Goal: Task Accomplishment & Management: Manage account settings

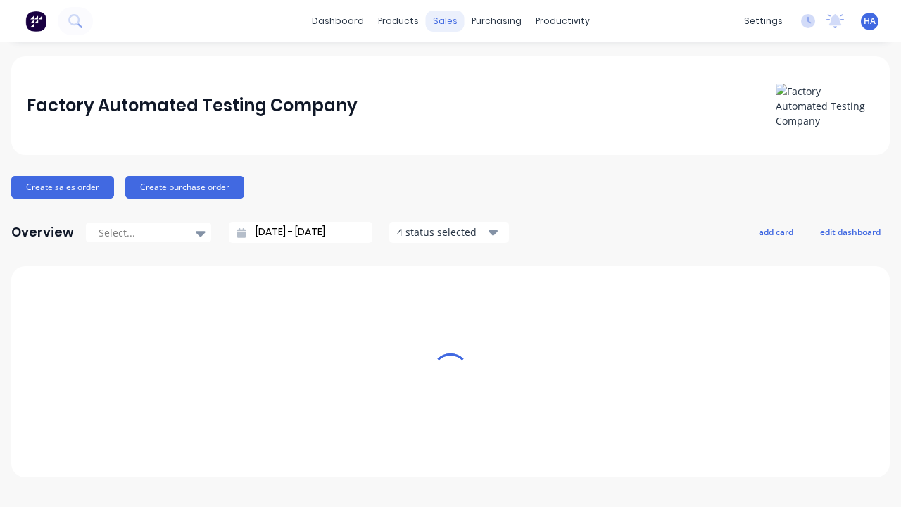
click at [445, 21] on div "sales" at bounding box center [445, 21] width 39 height 21
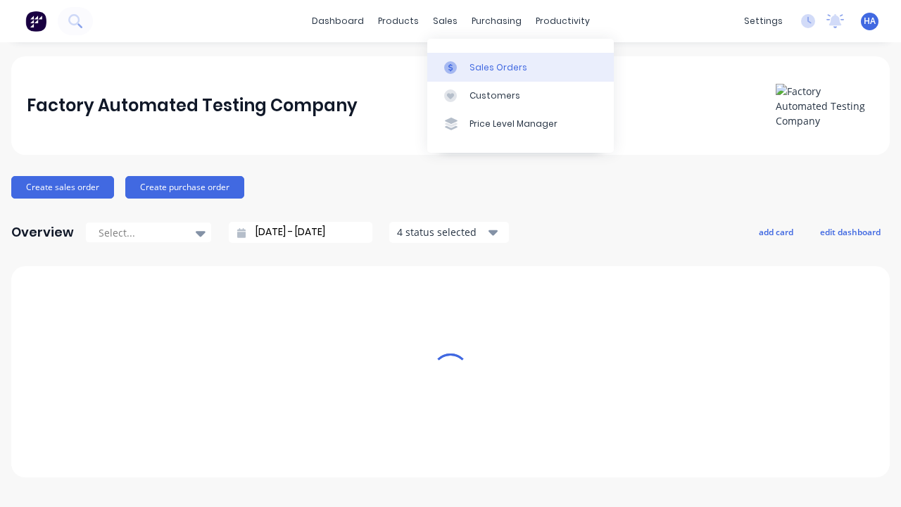
click at [520, 67] on div "Sales Orders" at bounding box center [498, 67] width 58 height 13
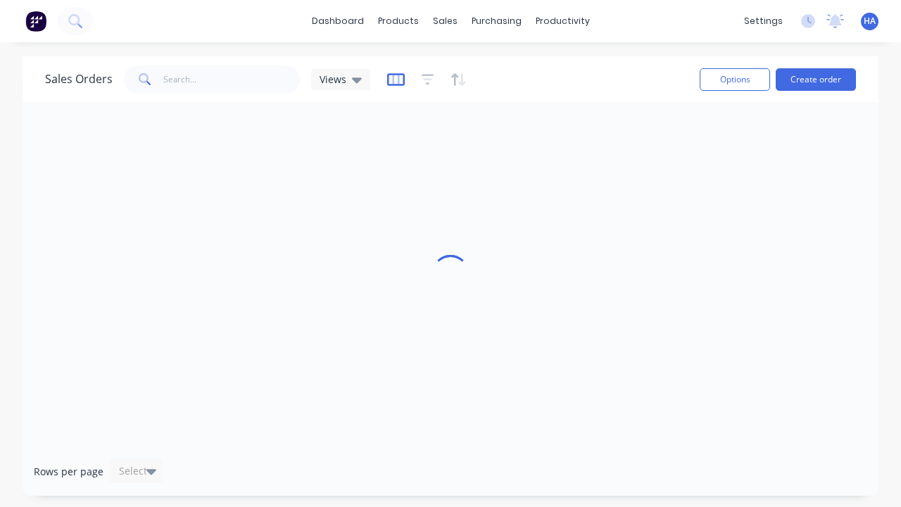
click at [393, 79] on icon "button" at bounding box center [396, 79] width 18 height 14
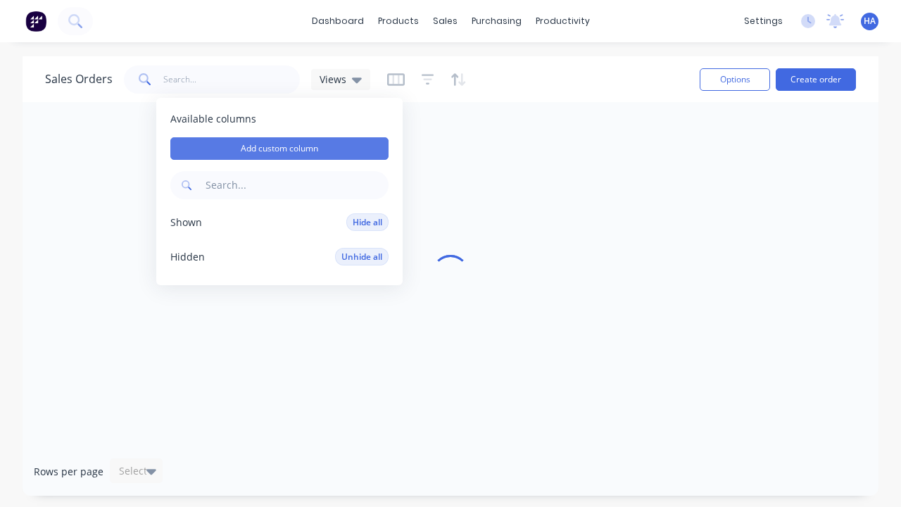
click at [279, 148] on button "Add custom column" at bounding box center [279, 148] width 218 height 23
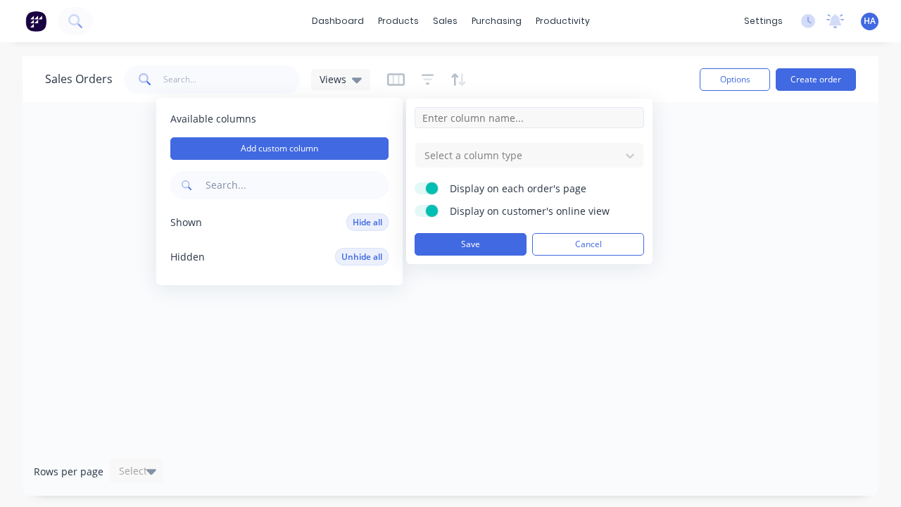
click at [529, 118] on input at bounding box center [528, 117] width 229 height 21
type input "New Custom DT Picker Column"
click at [518, 155] on div at bounding box center [518, 155] width 190 height 18
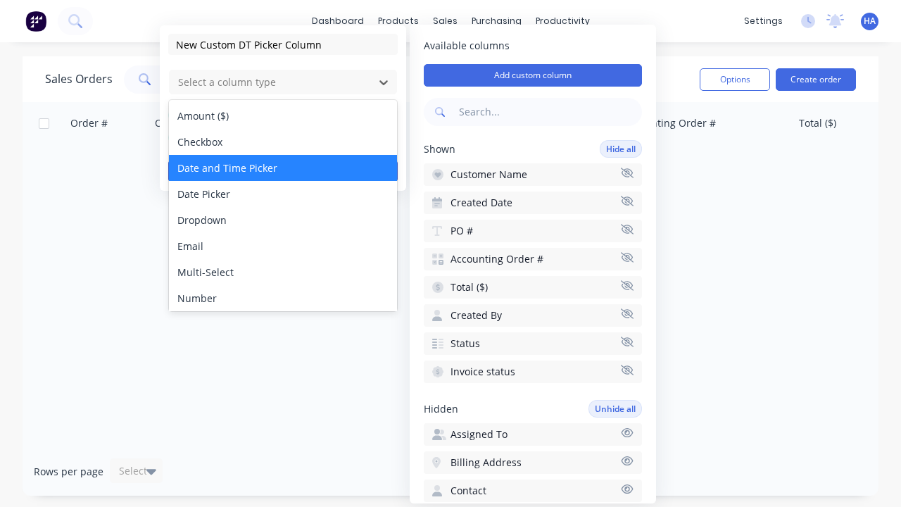
click at [283, 167] on div "Date and Time Picker" at bounding box center [283, 168] width 228 height 26
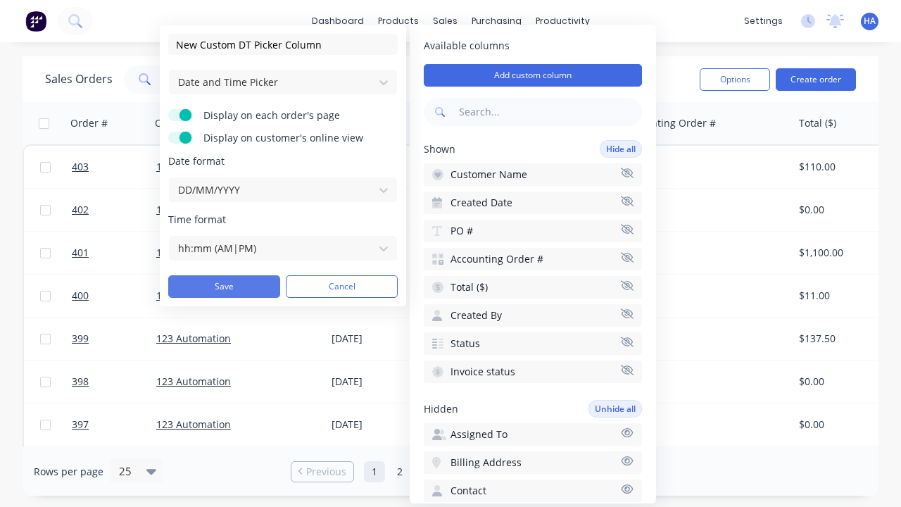
click at [224, 286] on button "Save" at bounding box center [224, 286] width 112 height 23
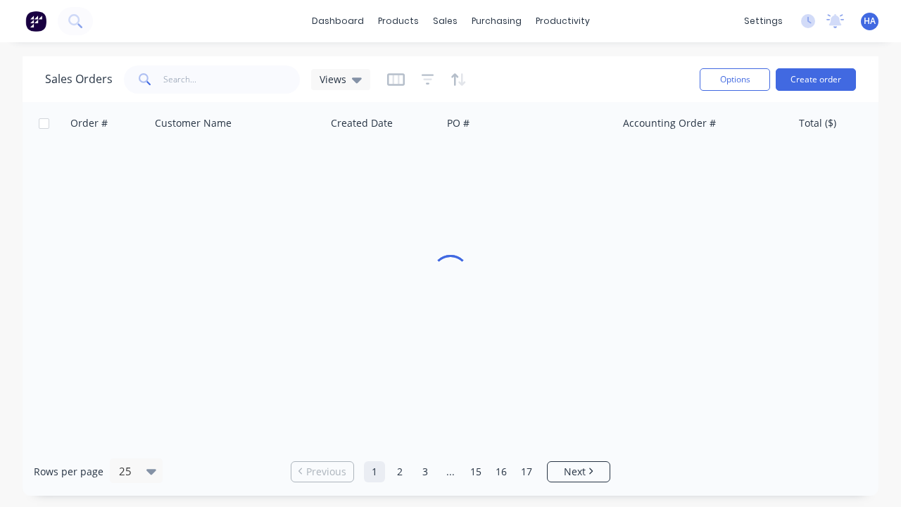
scroll to position [0, 704]
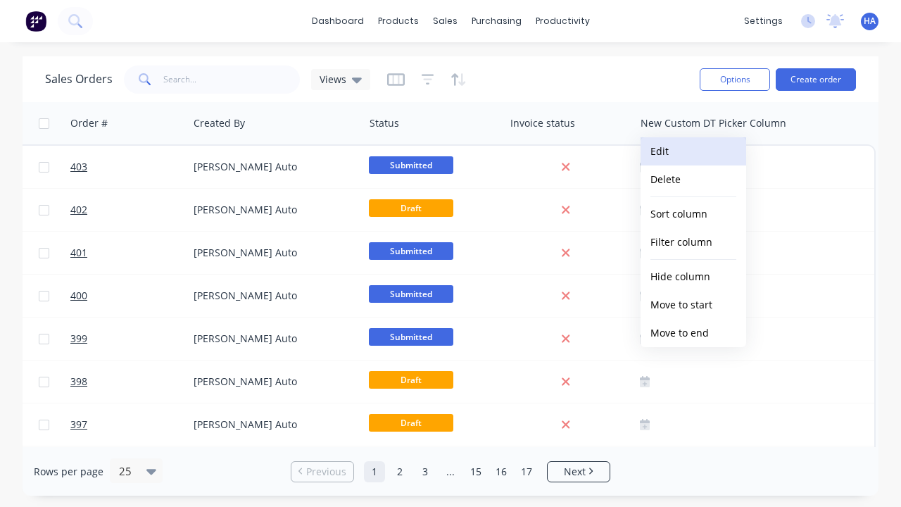
click at [693, 151] on button "Edit" at bounding box center [693, 151] width 106 height 28
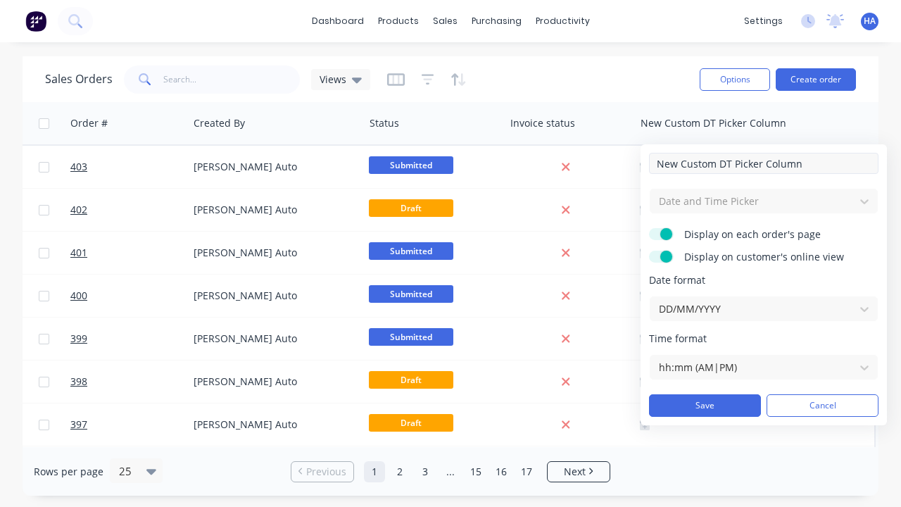
click at [763, 163] on input "New Custom DT Picker Column" at bounding box center [763, 163] width 229 height 21
type input "New Custom DT Picker Column - Updated"
click at [704, 405] on button "Save" at bounding box center [705, 405] width 112 height 23
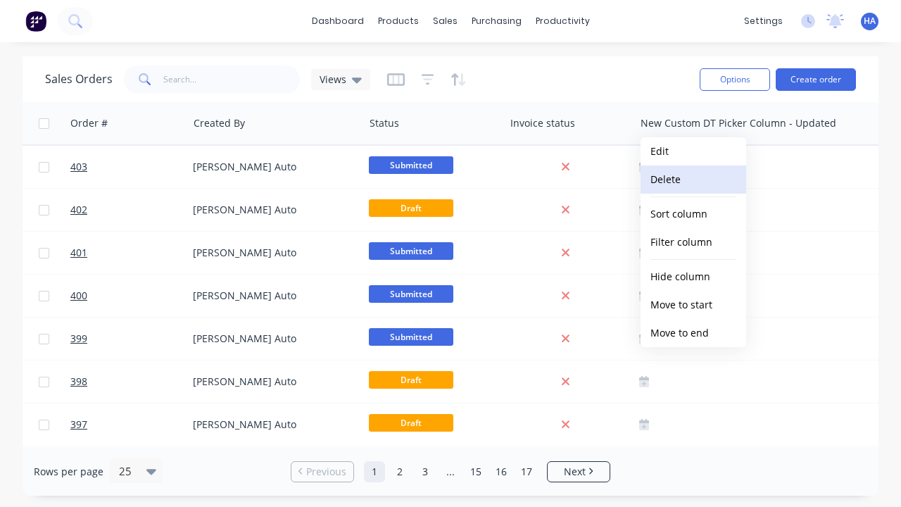
click at [693, 179] on button "Delete" at bounding box center [693, 179] width 106 height 28
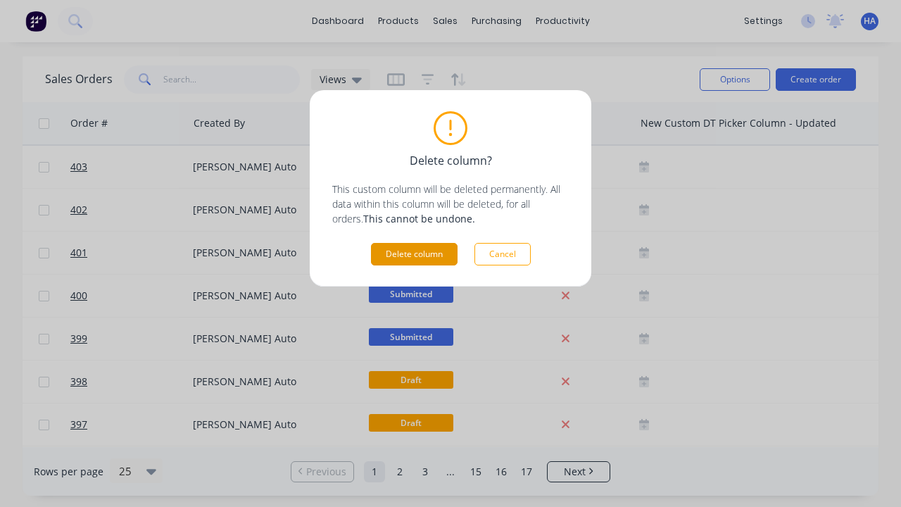
click at [414, 254] on button "Delete column" at bounding box center [414, 254] width 87 height 23
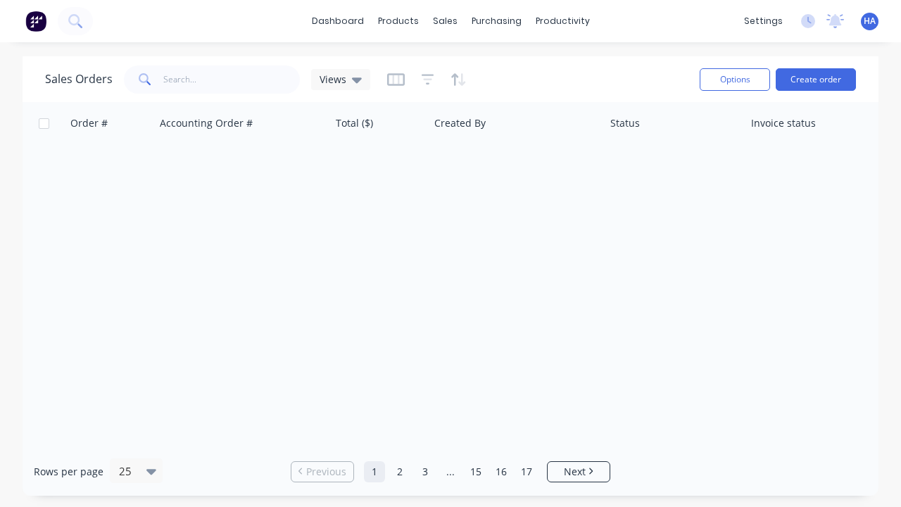
scroll to position [0, 463]
